Goal: Transaction & Acquisition: Purchase product/service

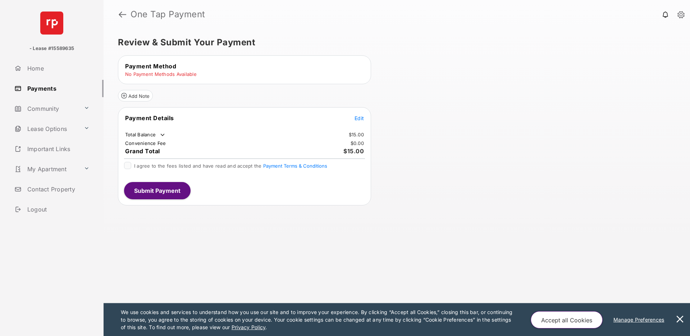
click at [358, 116] on span "Edit" at bounding box center [358, 118] width 9 height 6
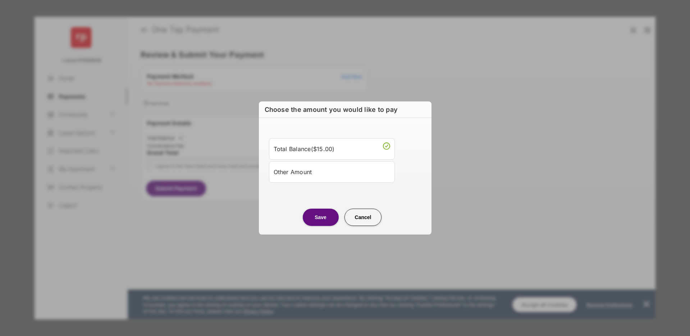
click at [335, 172] on div "Other Amount" at bounding box center [331, 172] width 116 height 12
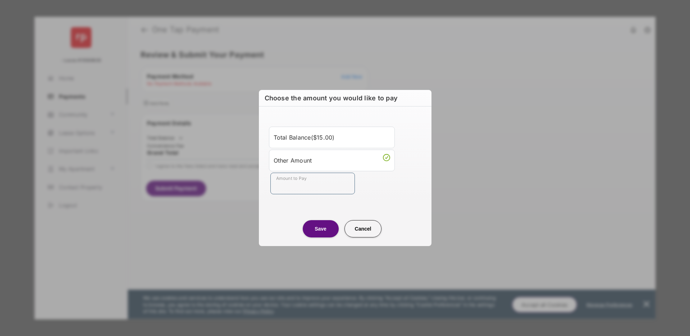
click at [324, 183] on input "Amount to Pay" at bounding box center [312, 183] width 84 height 22
type input "***"
click at [327, 235] on button "Save" at bounding box center [321, 228] width 36 height 17
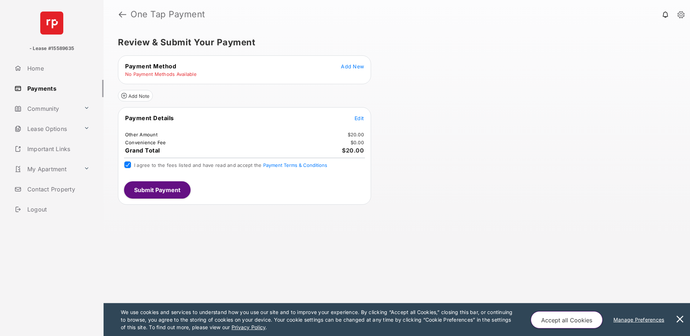
click at [352, 66] on span "Add New" at bounding box center [352, 66] width 23 height 6
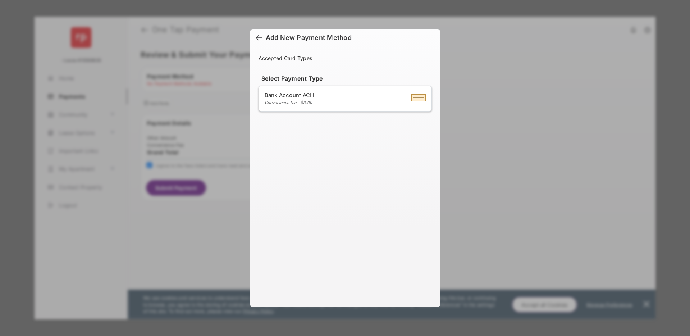
click at [317, 103] on div "Bank Account ACH Convenience fee - $3.00" at bounding box center [344, 99] width 161 height 14
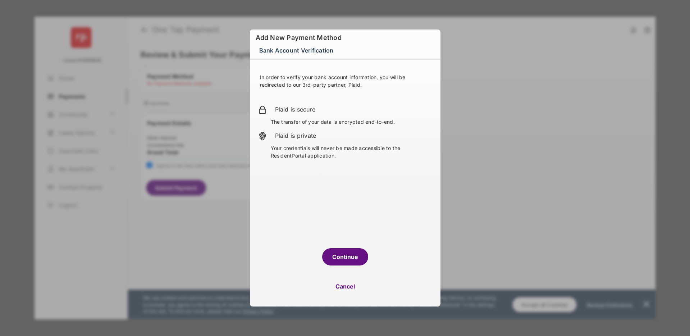
click at [349, 254] on button "Continue" at bounding box center [345, 256] width 46 height 17
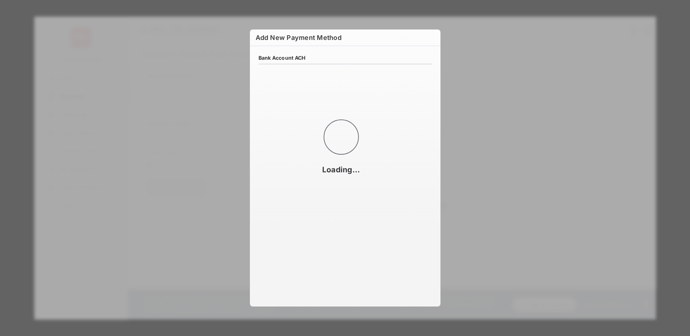
click at [501, 81] on div "Add New Payment Method Bank Account ACH Loading..." at bounding box center [345, 168] width 690 height 336
select select "**"
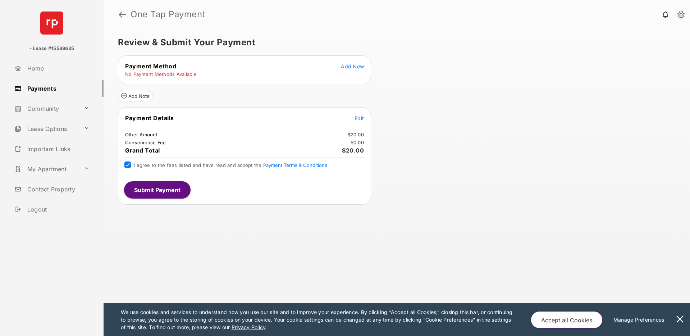
click at [345, 66] on span "Add New" at bounding box center [352, 66] width 23 height 6
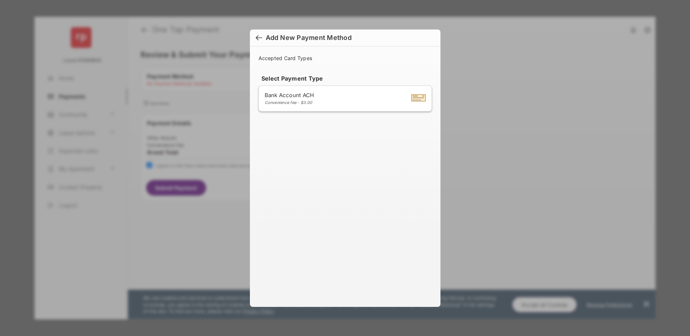
click at [329, 102] on div "Bank Account ACH Convenience fee - $3.00" at bounding box center [344, 99] width 161 height 14
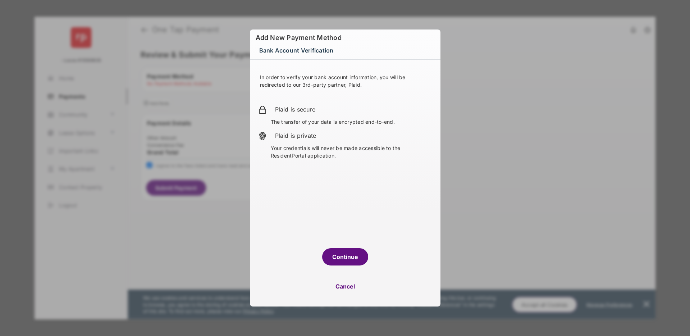
click at [344, 263] on button "Continue" at bounding box center [345, 256] width 46 height 17
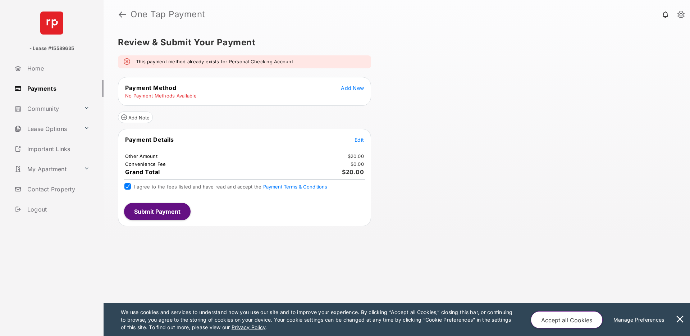
click at [353, 86] on span "Add New" at bounding box center [352, 88] width 23 height 6
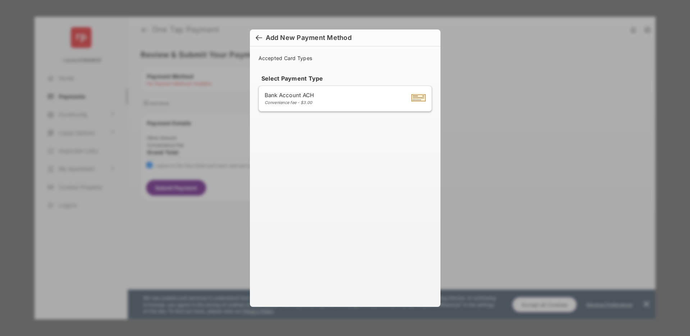
click at [334, 102] on div "Bank Account ACH Convenience fee - $3.00" at bounding box center [344, 99] width 161 height 14
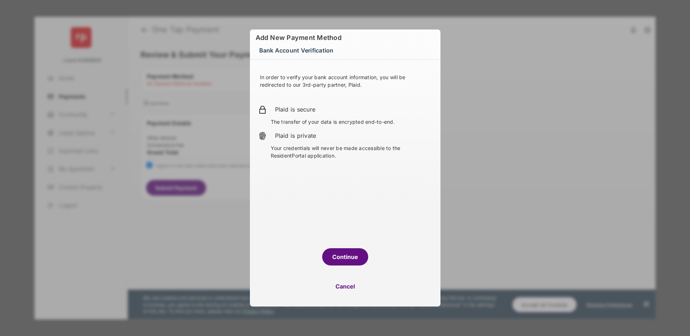
click at [349, 288] on button "Cancel" at bounding box center [345, 285] width 190 height 17
select select "**"
